Goal: Task Accomplishment & Management: Manage account settings

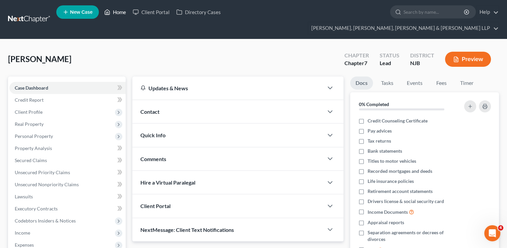
click at [117, 16] on link "Home" at bounding box center [115, 12] width 28 height 12
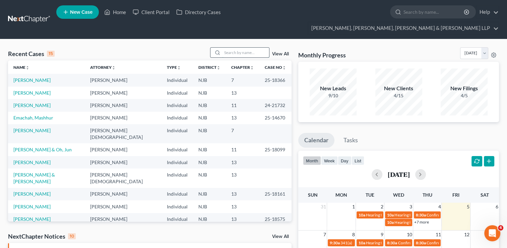
click at [224, 48] on input "search" at bounding box center [245, 53] width 47 height 10
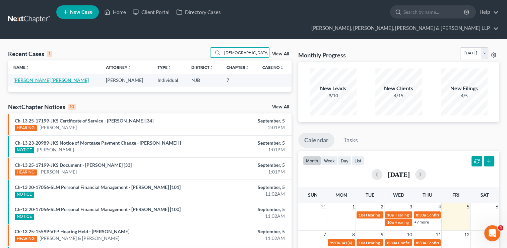
type input "[DEMOGRAPHIC_DATA]"
click at [27, 77] on link "[PERSON_NAME] [PERSON_NAME]" at bounding box center [50, 80] width 75 height 6
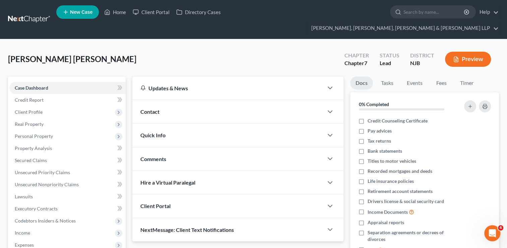
scroll to position [90, 0]
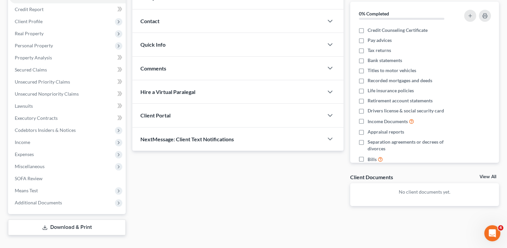
click at [89, 219] on link "Download & Print" at bounding box center [67, 227] width 118 height 16
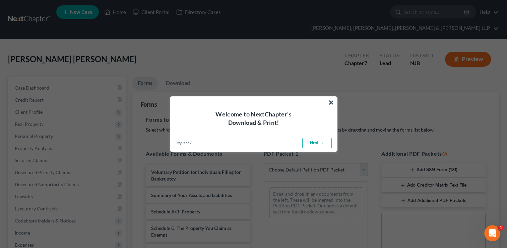
click at [312, 143] on link "Next →" at bounding box center [316, 143] width 29 height 11
select select "0"
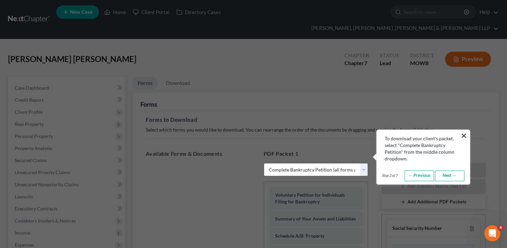
click at [443, 177] on link "Next →" at bounding box center [449, 175] width 29 height 11
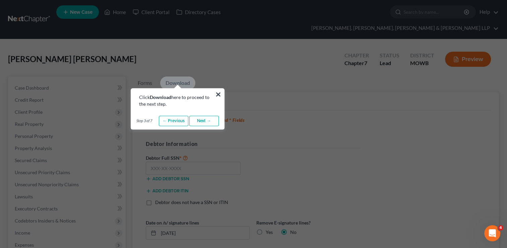
click at [201, 120] on link "Next →" at bounding box center [203, 121] width 29 height 11
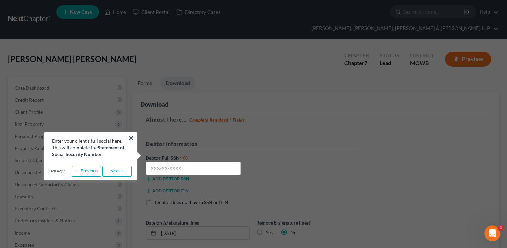
click at [117, 170] on link "Next →" at bounding box center [116, 171] width 29 height 11
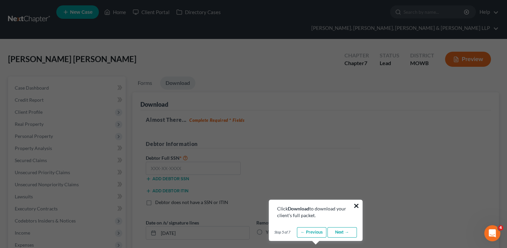
click at [355, 205] on button "×" at bounding box center [356, 205] width 6 height 11
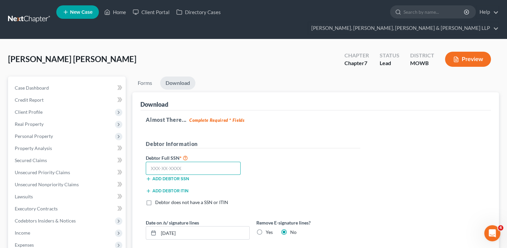
click at [154, 161] on input "text" at bounding box center [193, 167] width 95 height 13
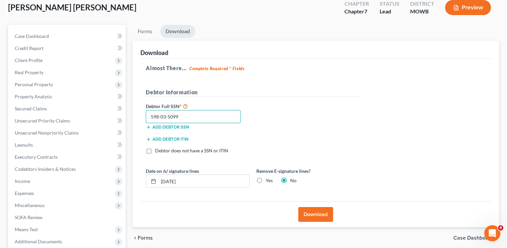
type input "598-03-5099"
click at [320, 207] on button "Download" at bounding box center [315, 214] width 35 height 15
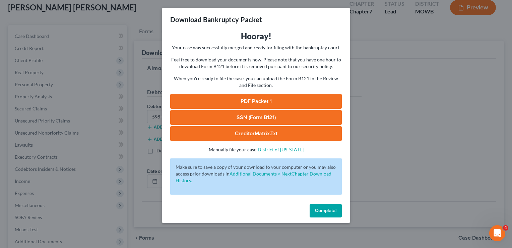
click at [257, 98] on link "PDF Packet 1" at bounding box center [255, 101] width 171 height 15
click at [237, 113] on link "SSN (Form B121)" at bounding box center [255, 117] width 171 height 15
click at [322, 211] on span "Complete!" at bounding box center [325, 210] width 21 height 6
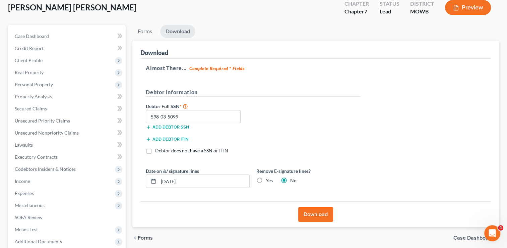
scroll to position [0, 0]
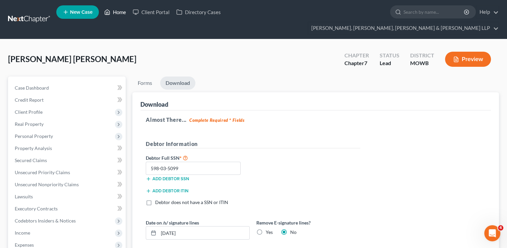
click at [122, 12] on link "Home" at bounding box center [115, 12] width 28 height 12
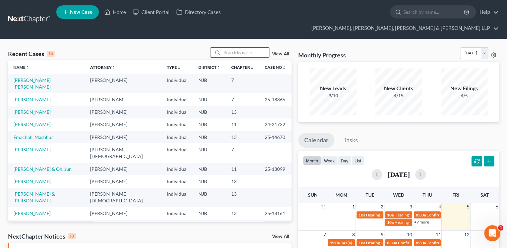
click at [236, 48] on input "search" at bounding box center [245, 53] width 47 height 10
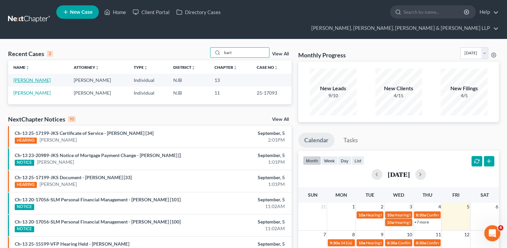
type input "bart"
click at [44, 77] on link "[PERSON_NAME]" at bounding box center [31, 80] width 37 height 6
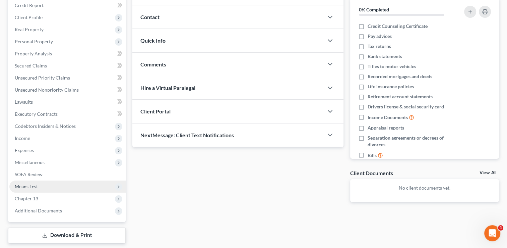
scroll to position [95, 0]
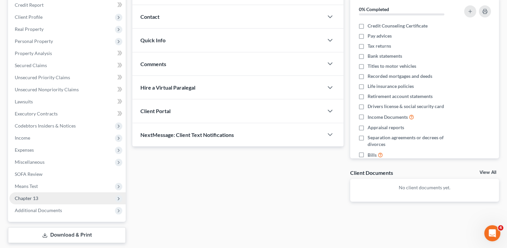
click at [33, 195] on span "Chapter 13" at bounding box center [26, 198] width 23 height 6
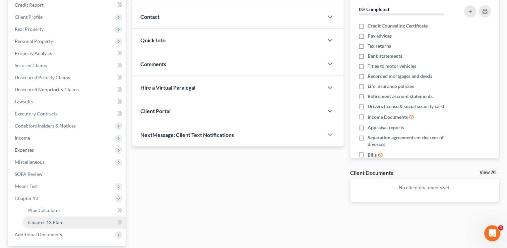
click at [56, 219] on span "Chapter 13 Plan" at bounding box center [45, 222] width 34 height 6
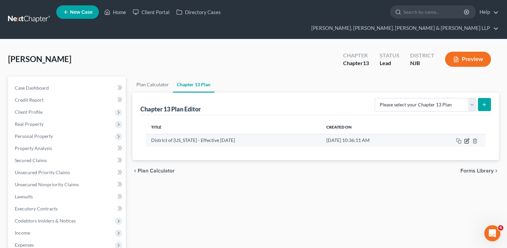
click at [466, 138] on icon "button" at bounding box center [466, 140] width 5 height 5
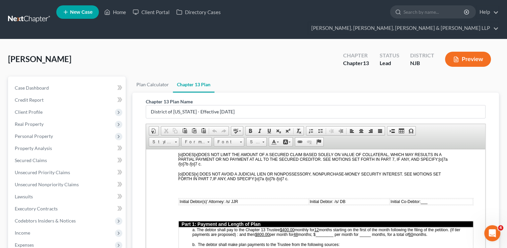
scroll to position [278, 0]
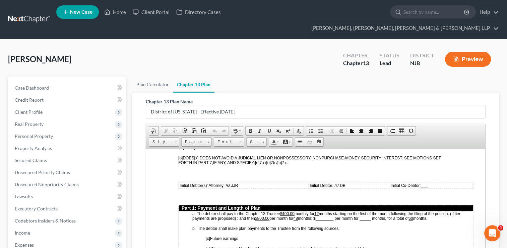
click at [260, 215] on u "$800.00" at bounding box center [262, 217] width 14 height 5
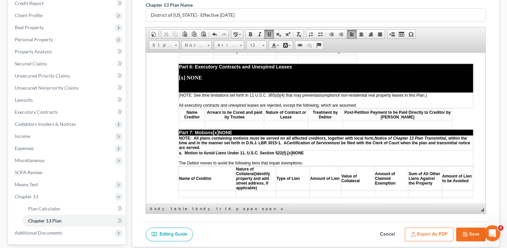
scroll to position [128, 0]
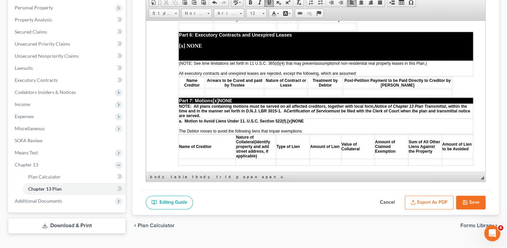
click at [471, 195] on button "Save" at bounding box center [470, 202] width 29 height 14
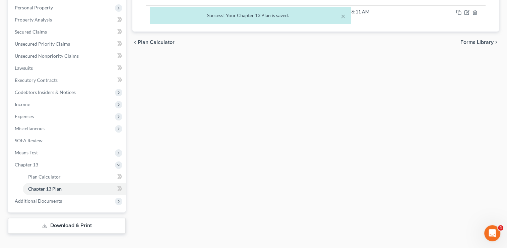
scroll to position [127, 0]
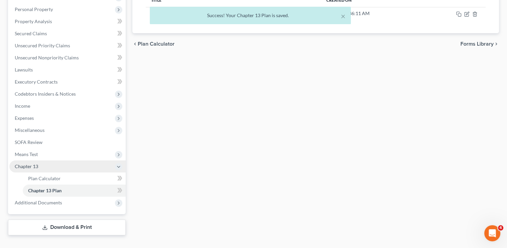
click at [120, 164] on icon at bounding box center [118, 166] width 5 height 5
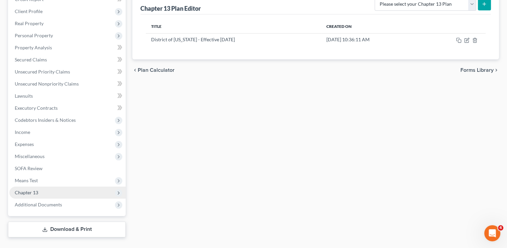
scroll to position [102, 0]
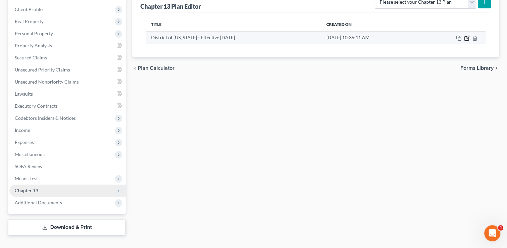
click at [467, 36] on icon "button" at bounding box center [466, 38] width 5 height 5
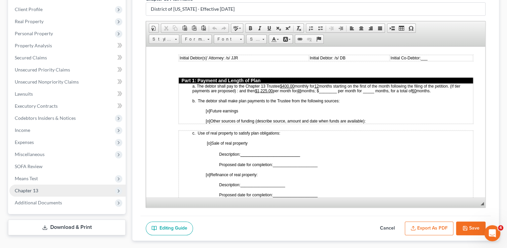
scroll to position [331, 0]
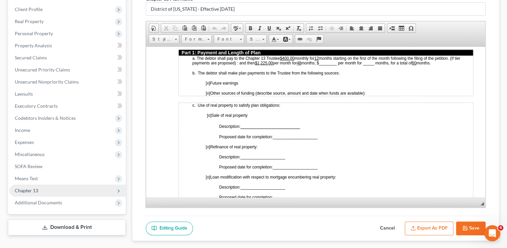
click at [463, 226] on icon "button" at bounding box center [465, 228] width 4 height 4
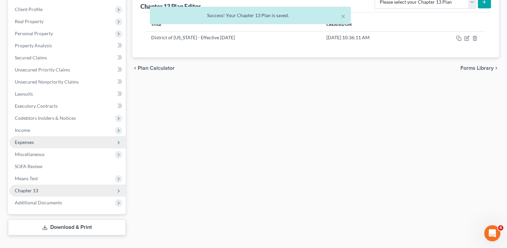
click at [58, 136] on span "Expenses" at bounding box center [67, 142] width 116 height 12
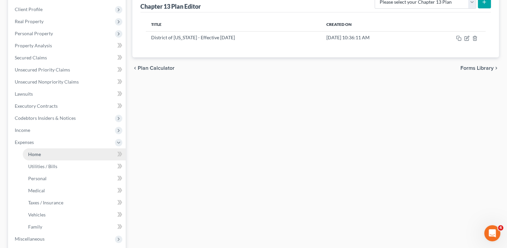
click at [58, 148] on link "Home" at bounding box center [74, 154] width 103 height 12
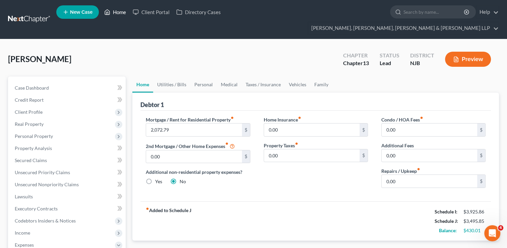
click at [122, 16] on link "Home" at bounding box center [115, 12] width 28 height 12
